Goal: Task Accomplishment & Management: Complete application form

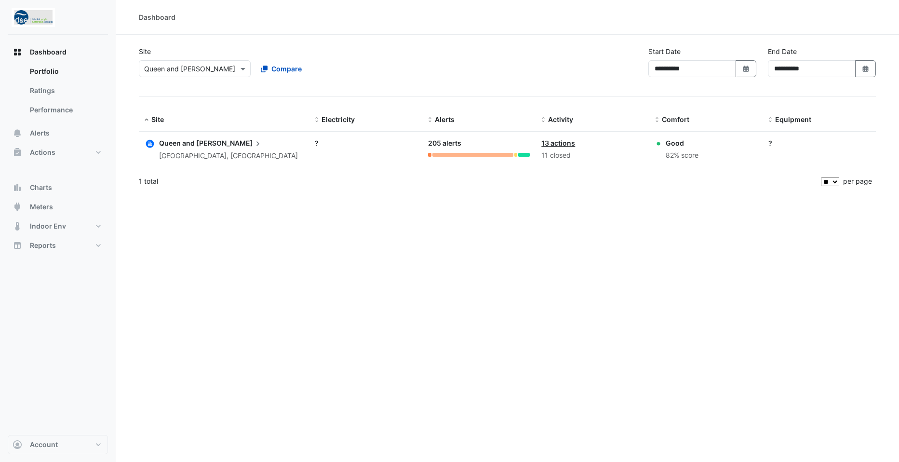
select select "**"
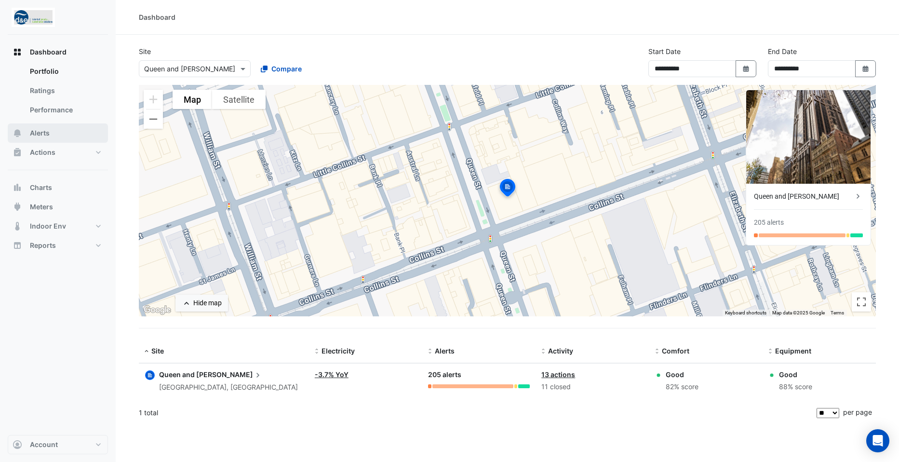
click at [39, 134] on span "Alerts" at bounding box center [40, 133] width 20 height 10
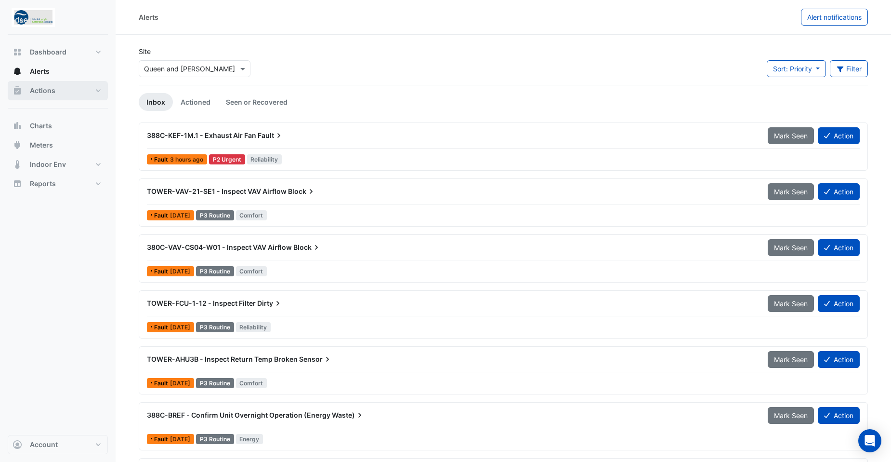
click at [50, 93] on span "Actions" at bounding box center [43, 91] width 26 height 10
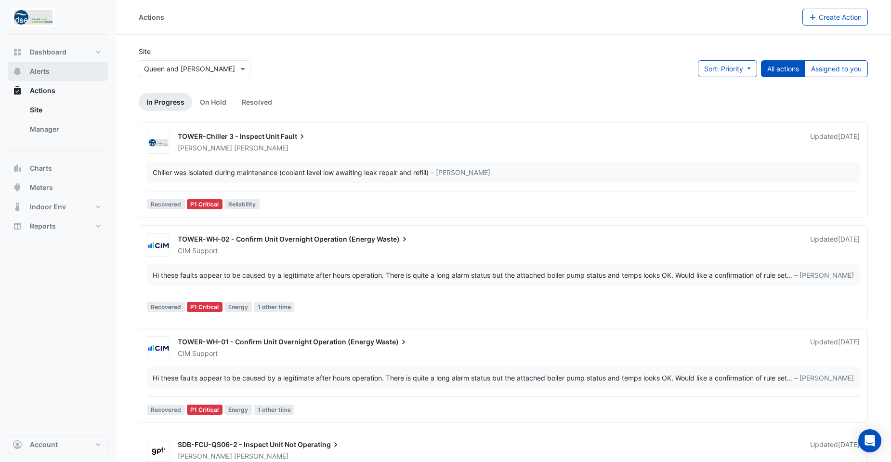
click at [48, 71] on span "Alerts" at bounding box center [40, 71] width 20 height 10
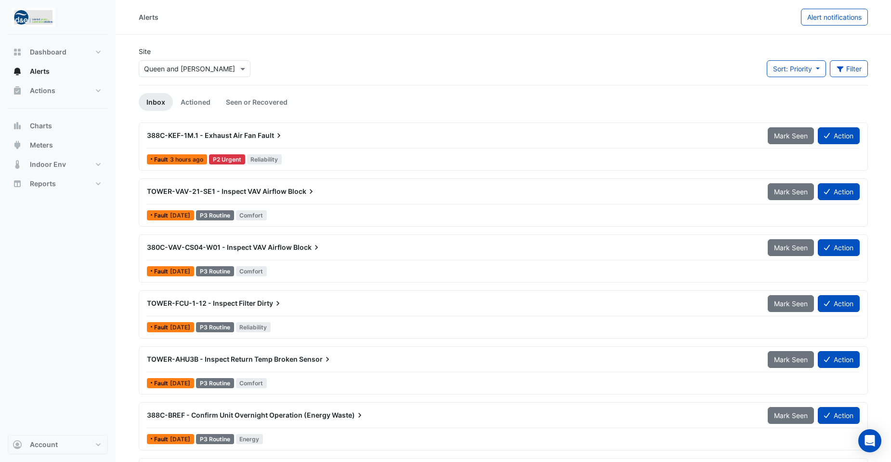
click at [456, 13] on div "Alerts" at bounding box center [470, 17] width 663 height 17
click at [392, 80] on div "Site × Queen and [PERSON_NAME] Sort: Priority Priority Updated Filter Title Pri…" at bounding box center [503, 65] width 741 height 39
click at [849, 140] on button "Action" at bounding box center [839, 135] width 42 height 17
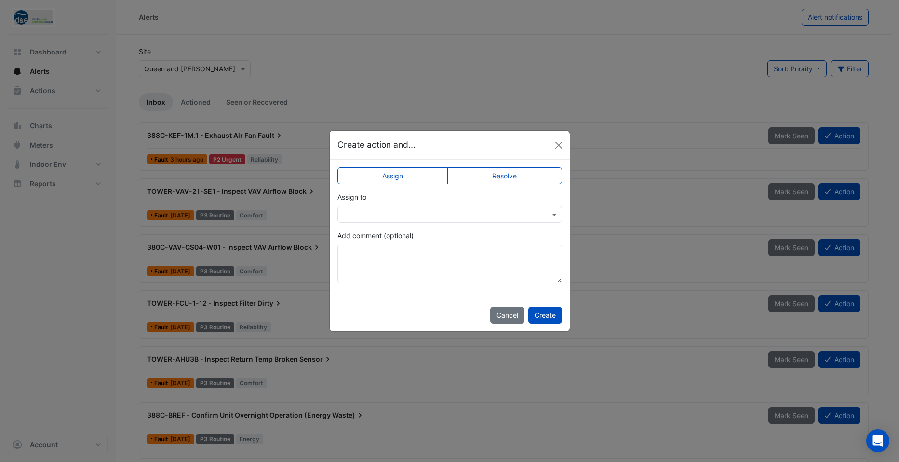
click at [466, 206] on div at bounding box center [449, 214] width 225 height 17
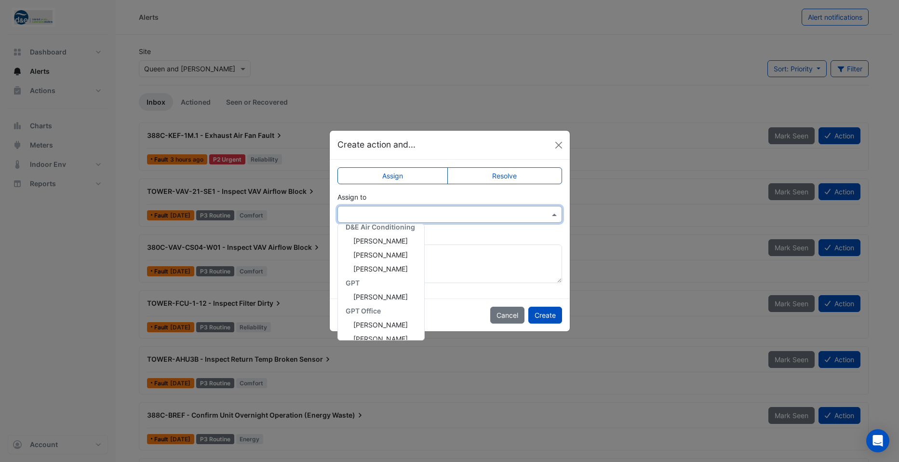
scroll to position [172, 0]
click at [452, 191] on div "Assign Resolve Assign to [PERSON_NAME] [PERSON_NAME] [PERSON_NAME] [PERSON_NAME…" at bounding box center [450, 228] width 240 height 139
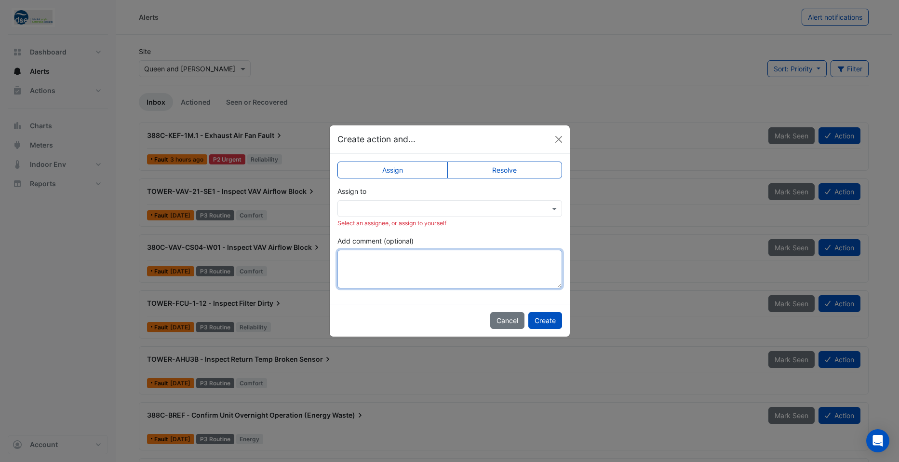
click at [403, 271] on textarea "Add comment (optional)" at bounding box center [449, 269] width 225 height 39
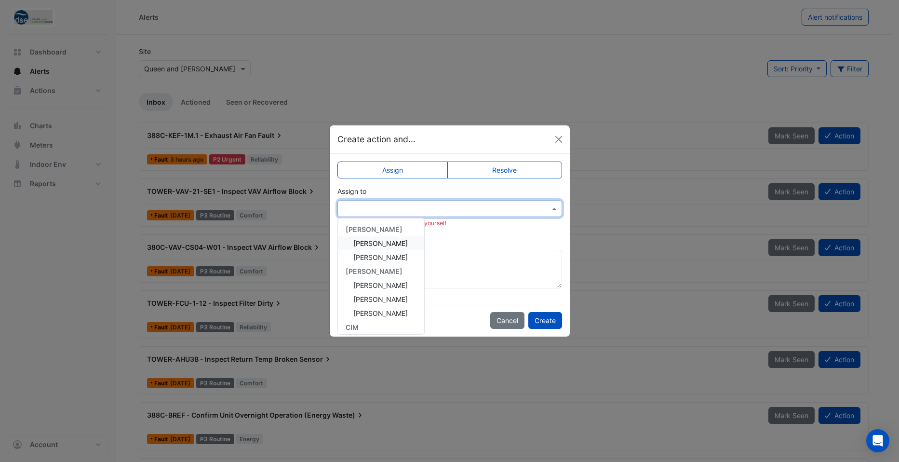
click at [498, 211] on input "text" at bounding box center [440, 209] width 195 height 10
click at [435, 187] on div "Assign to [PERSON_NAME] [PERSON_NAME] [PERSON_NAME] [PERSON_NAME] [PERSON_NAME]…" at bounding box center [449, 206] width 225 height 41
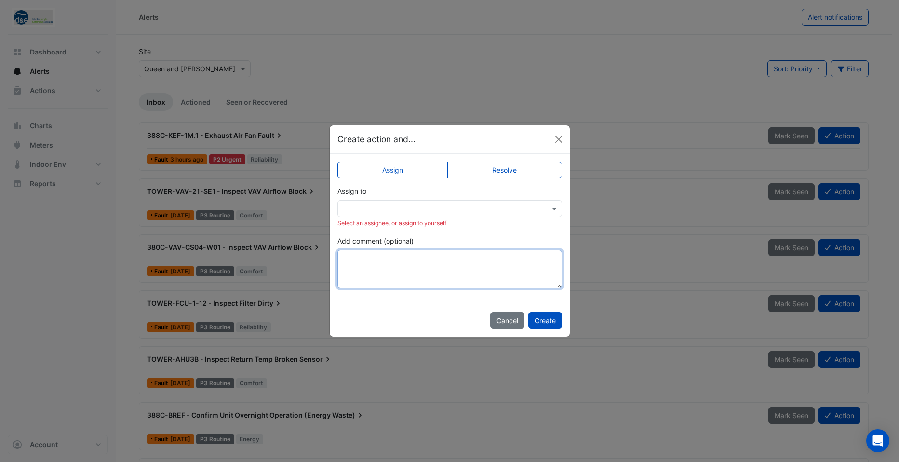
click at [409, 265] on textarea "Add comment (optional)" at bounding box center [449, 269] width 225 height 39
type textarea "**********"
click at [555, 203] on span at bounding box center [555, 208] width 12 height 10
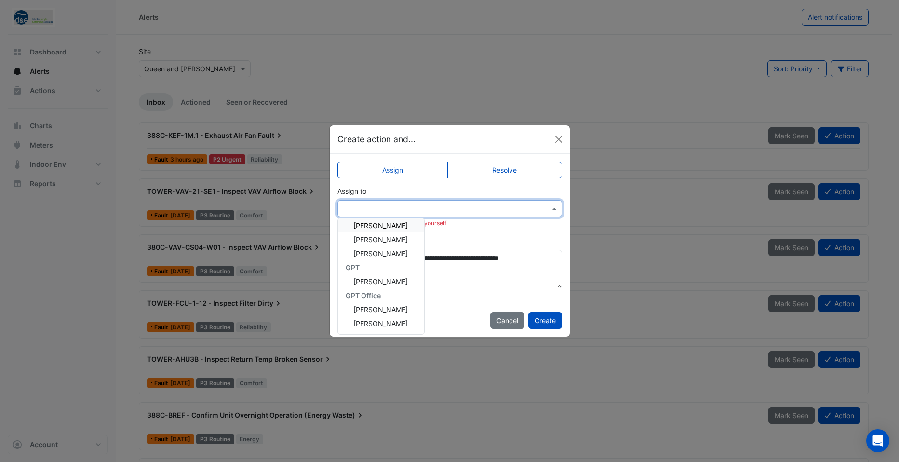
click at [417, 206] on input "text" at bounding box center [440, 209] width 195 height 10
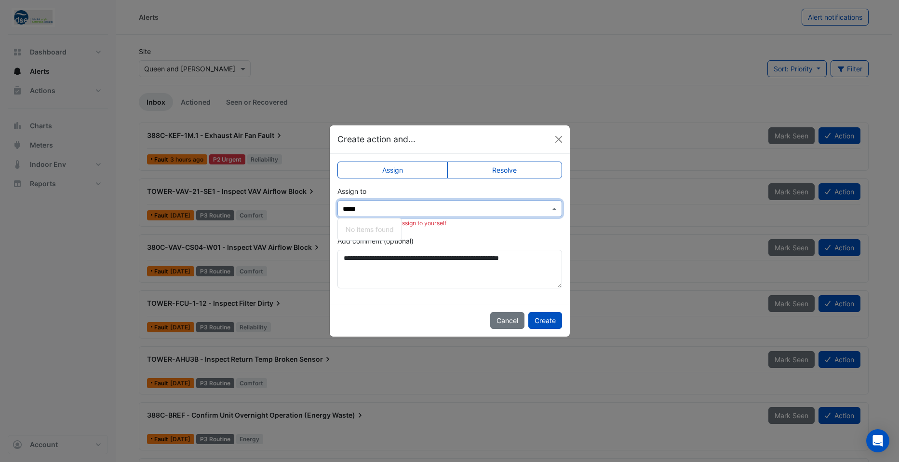
type input "*****"
click at [501, 241] on div "**********" at bounding box center [449, 262] width 225 height 53
click at [566, 208] on div "**********" at bounding box center [450, 228] width 240 height 149
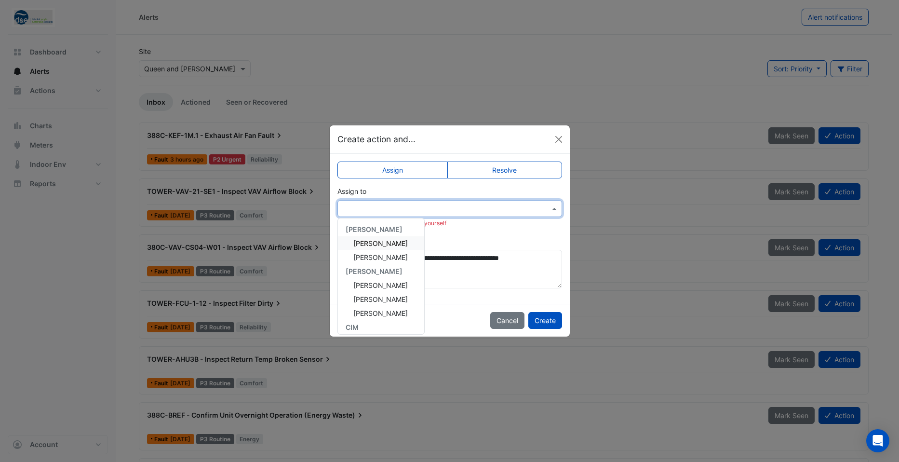
click at [545, 213] on div at bounding box center [450, 208] width 224 height 11
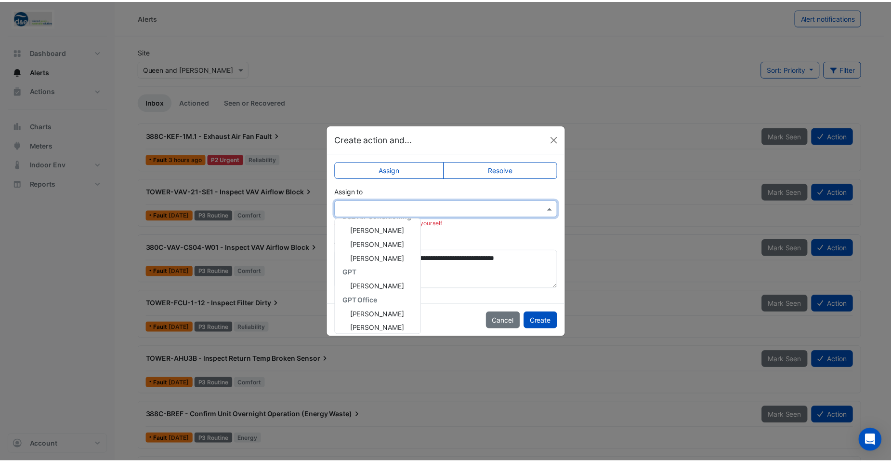
scroll to position [172, 0]
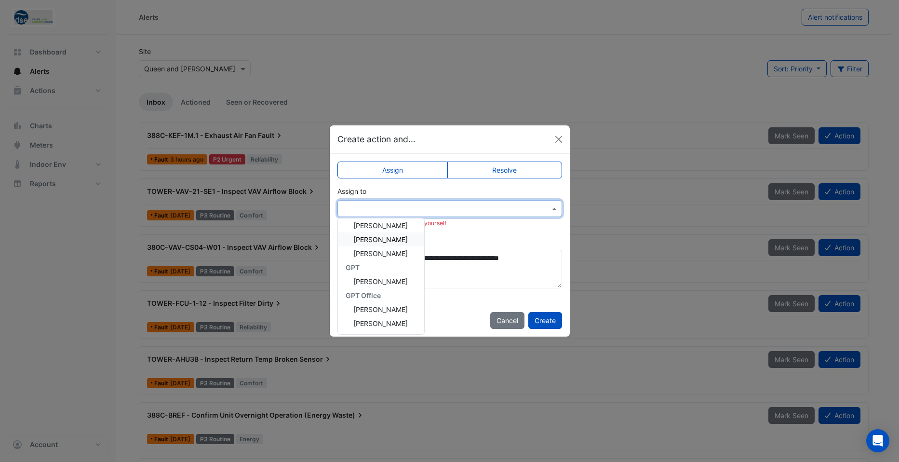
click at [383, 240] on span "[PERSON_NAME]" at bounding box center [380, 239] width 54 height 8
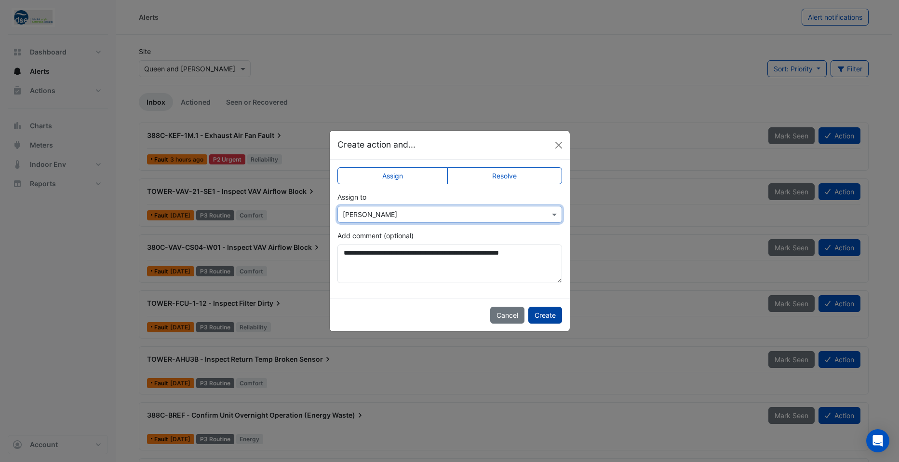
click at [536, 314] on button "Create" at bounding box center [545, 314] width 34 height 17
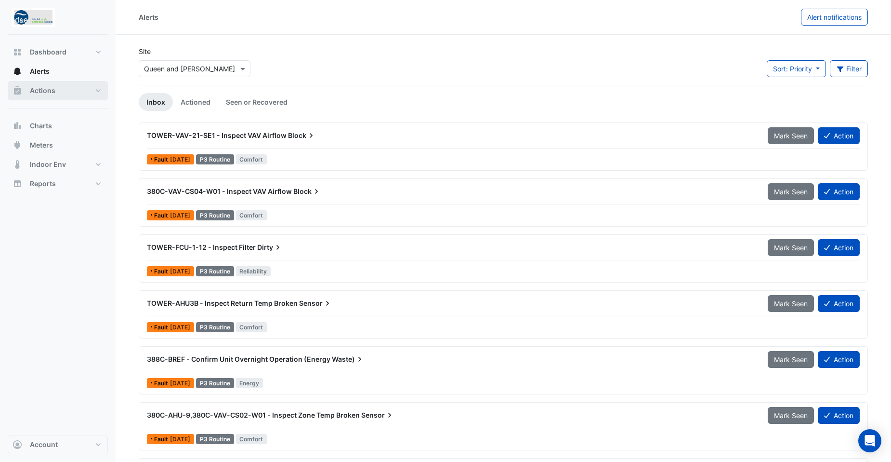
drag, startPoint x: 48, startPoint y: 88, endPoint x: 108, endPoint y: 96, distance: 60.8
click at [48, 88] on span "Actions" at bounding box center [43, 91] width 26 height 10
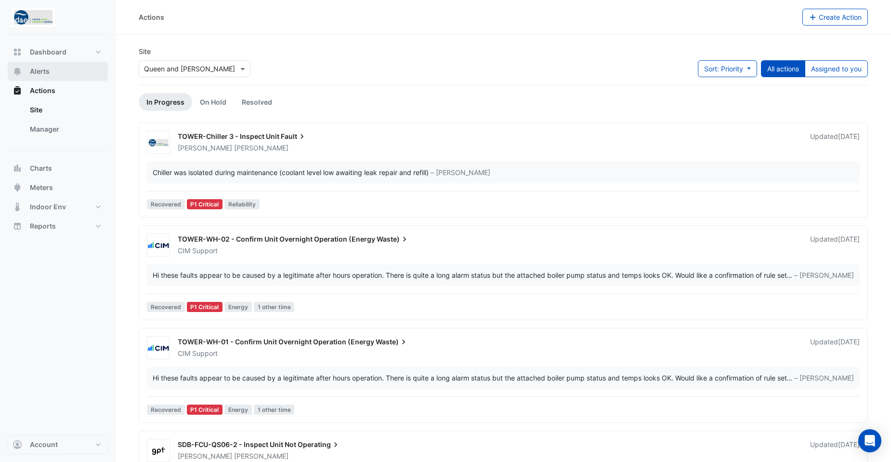
click at [41, 68] on span "Alerts" at bounding box center [40, 71] width 20 height 10
